Goal: Information Seeking & Learning: Learn about a topic

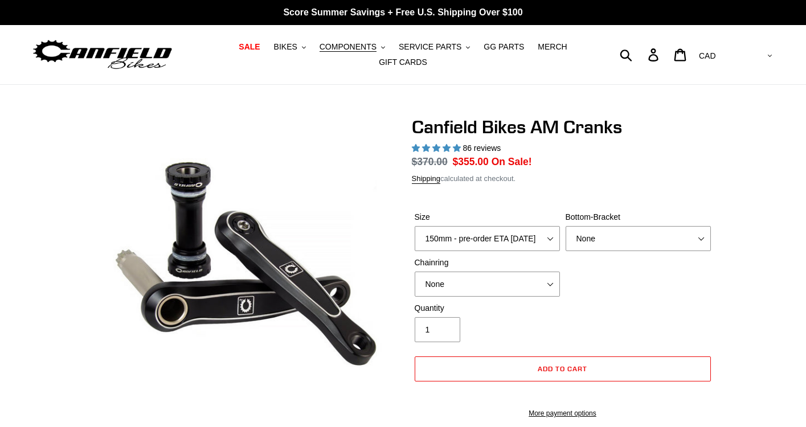
select select "155mm - pre-order ETA 9/30/25"
select select "highest-rating"
click at [585, 240] on select "None BSA Threaded 68/73mm Press Fit PF92" at bounding box center [638, 238] width 145 height 25
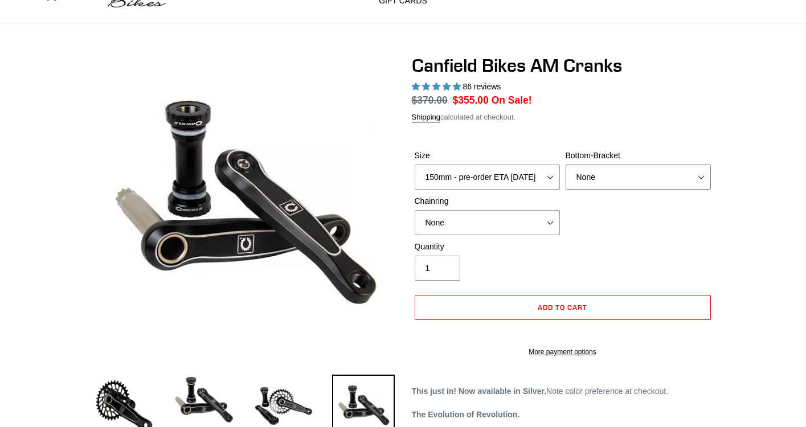
scroll to position [60, 0]
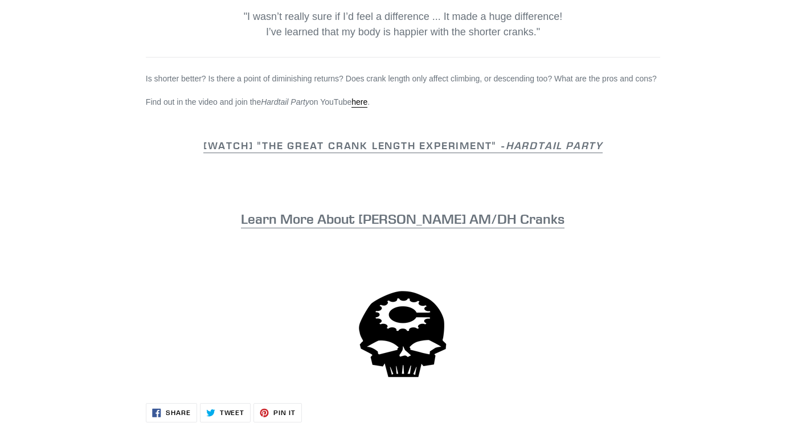
scroll to position [590, 0]
click at [268, 150] on strong "[WATCH] "The Great Crank Length Experiment" - Hardtail Party" at bounding box center [402, 144] width 399 height 13
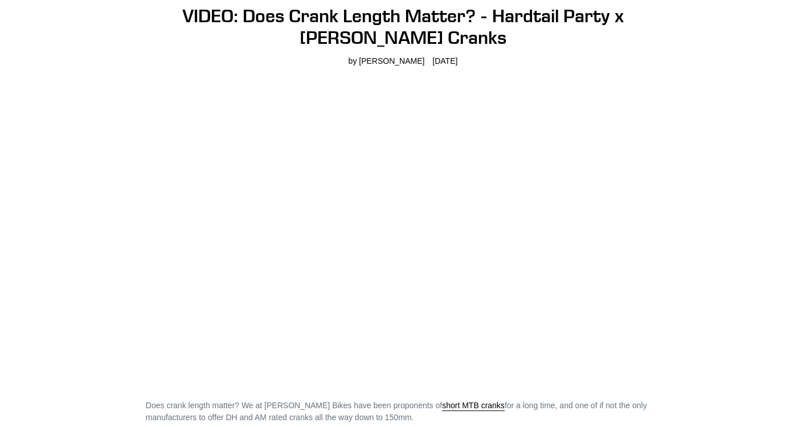
scroll to position [0, 0]
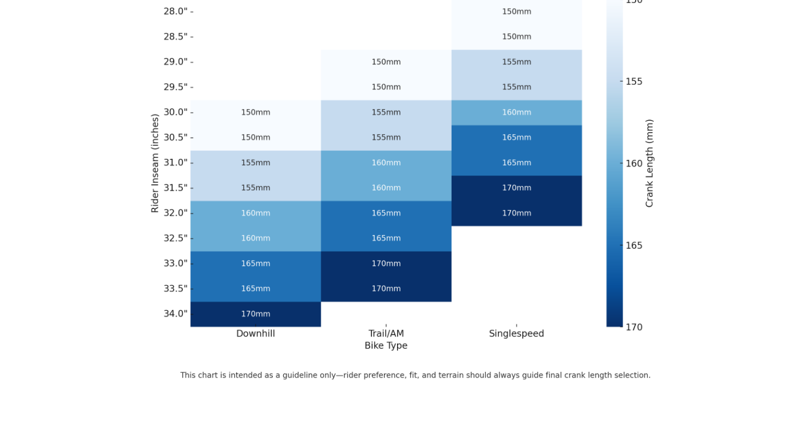
scroll to position [400, 0]
